Goal: Check status: Check status

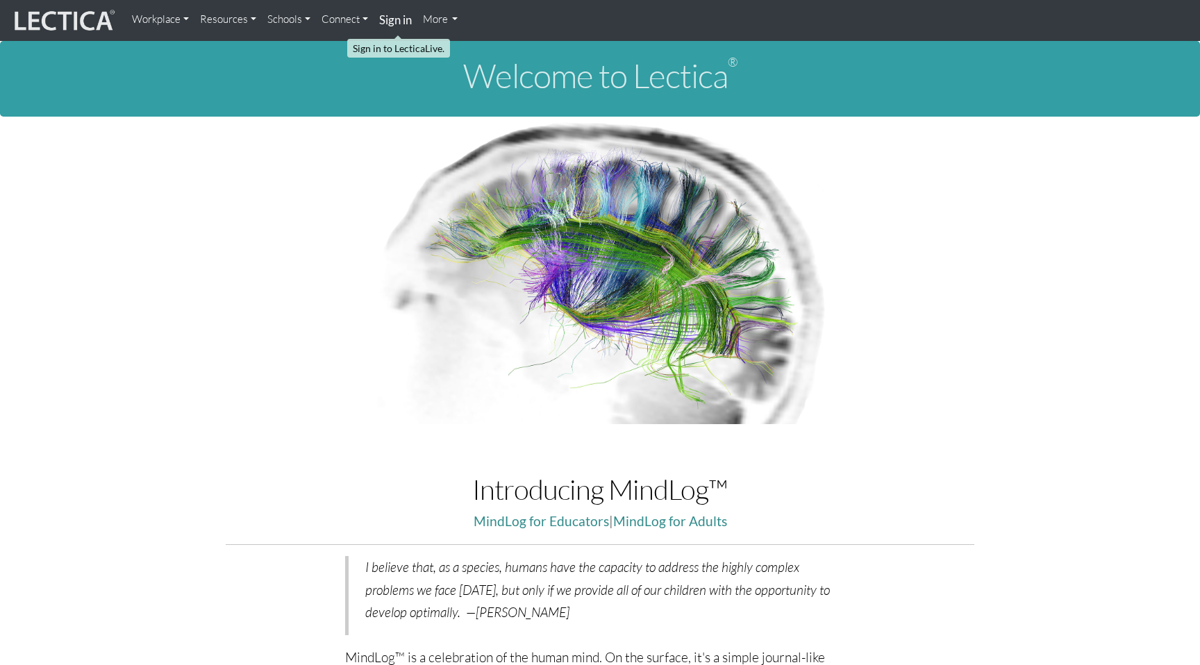
click at [392, 20] on strong "Sign in" at bounding box center [395, 20] width 33 height 15
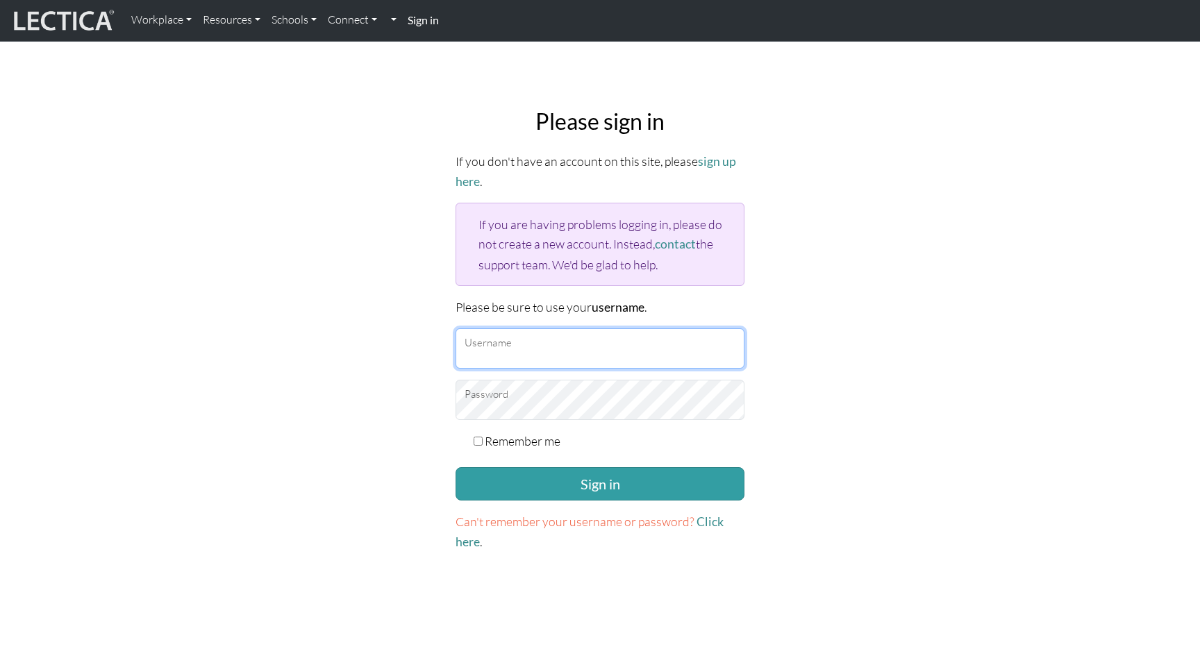
click at [515, 335] on input "Username" at bounding box center [600, 349] width 289 height 40
type input "[EMAIL_ADDRESS][DOMAIN_NAME]"
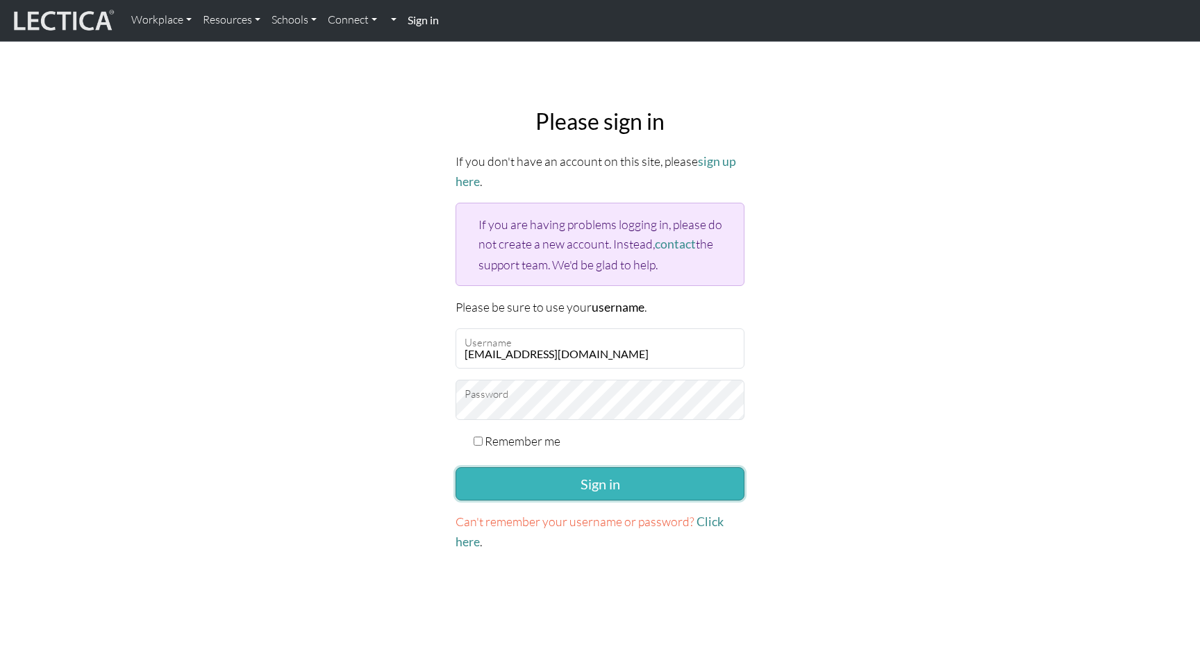
click at [604, 472] on button "Sign in" at bounding box center [600, 483] width 289 height 33
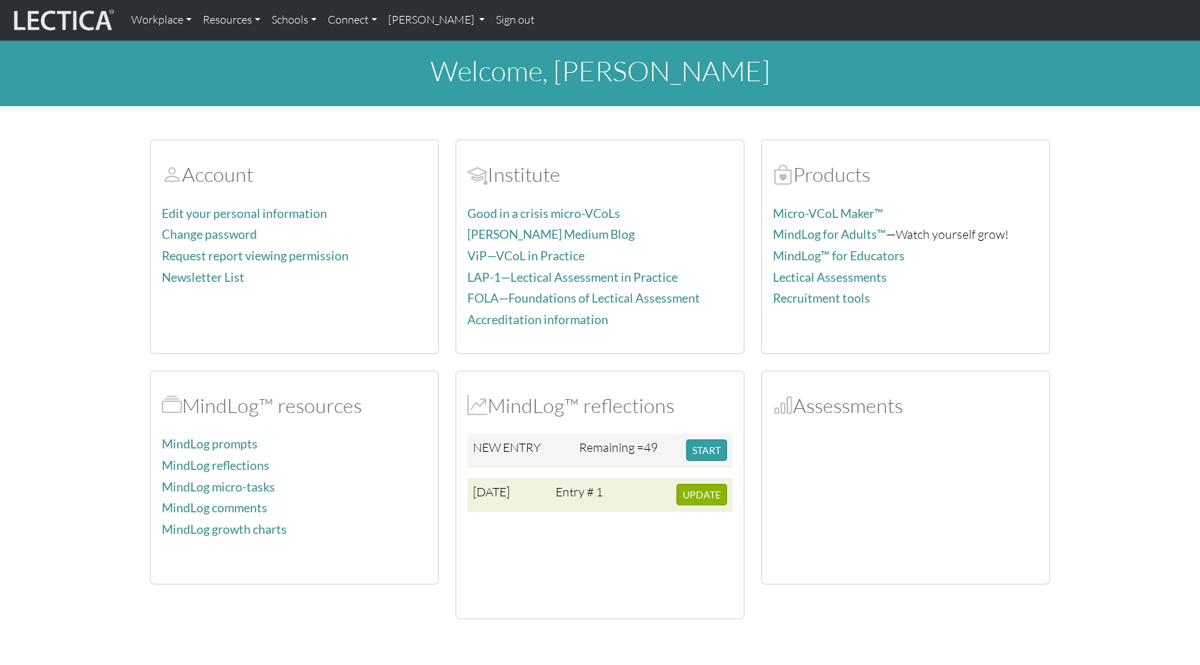
click at [585, 499] on td "Entry # 1" at bounding box center [581, 495] width 63 height 33
click at [495, 497] on span "[DATE]" at bounding box center [491, 491] width 37 height 15
click at [693, 495] on span "UPDATE" at bounding box center [702, 495] width 38 height 12
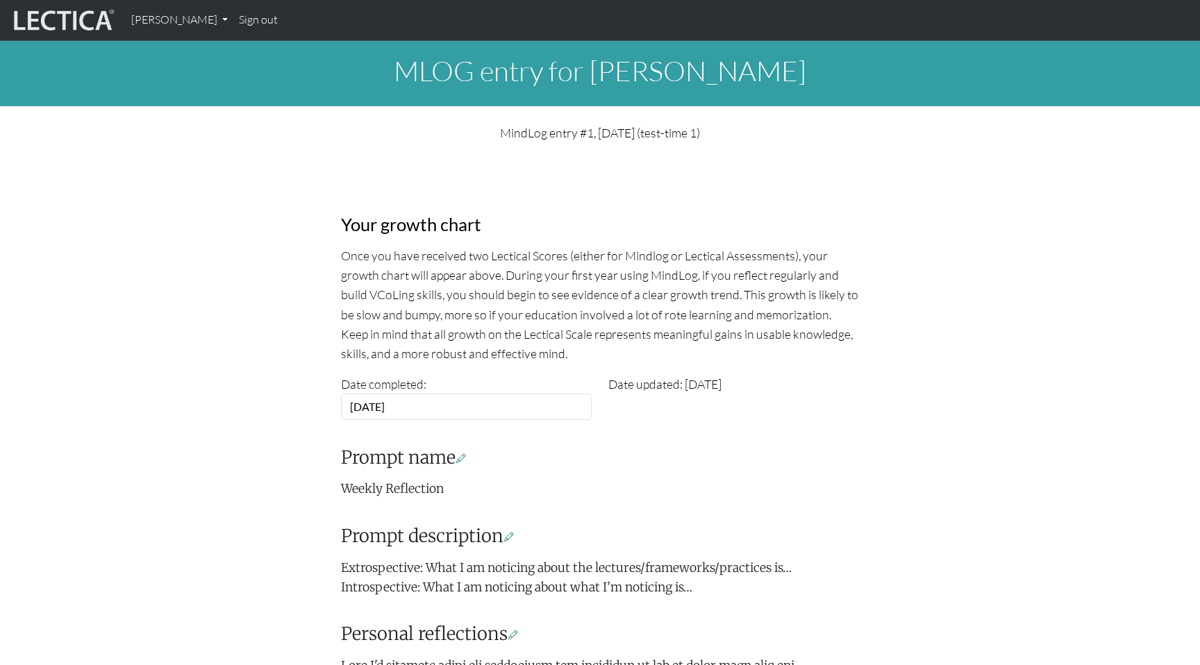
click at [267, 169] on div "Your growth chart Once you have received two Lectical Scores (either for Mindlo…" at bounding box center [600, 673] width 917 height 1038
